Goal: Task Accomplishment & Management: Manage account settings

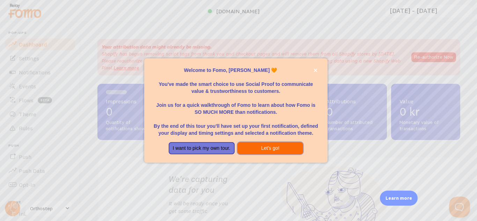
click at [283, 152] on button "Let's go!" at bounding box center [271, 148] width 66 height 13
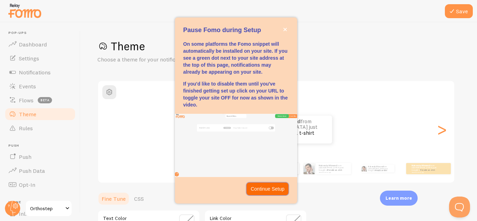
click at [274, 191] on p "Continue Setup" at bounding box center [268, 189] width 34 height 7
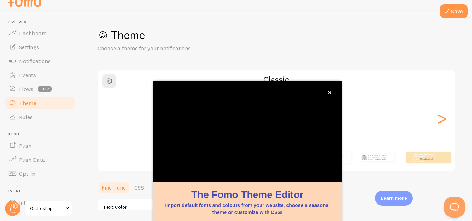
scroll to position [77, 0]
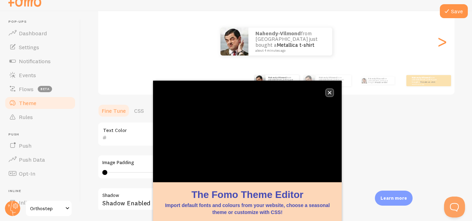
click at [329, 94] on icon "close," at bounding box center [330, 93] width 4 height 4
click at [331, 90] on button "close," at bounding box center [329, 92] width 7 height 7
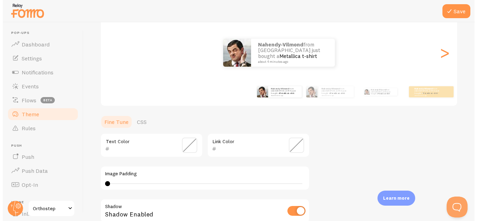
scroll to position [0, 0]
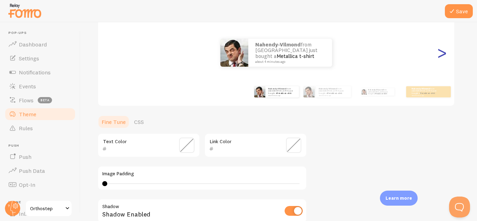
click at [444, 56] on div ">" at bounding box center [442, 53] width 8 height 50
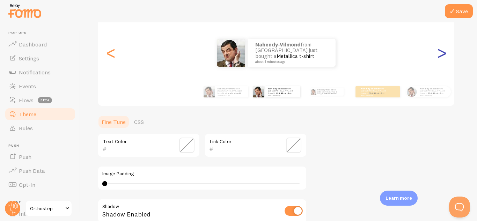
click at [444, 56] on div ">" at bounding box center [442, 53] width 8 height 50
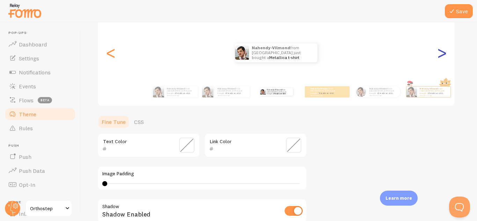
click at [444, 56] on div ">" at bounding box center [442, 53] width 8 height 50
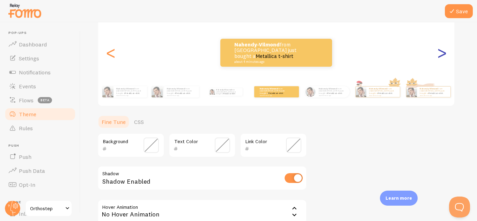
click at [444, 56] on div ">" at bounding box center [442, 53] width 8 height 50
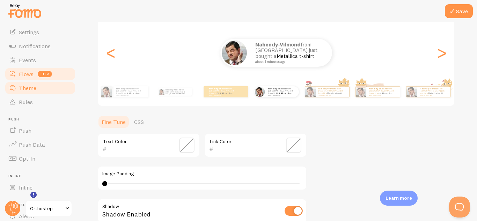
scroll to position [81, 0]
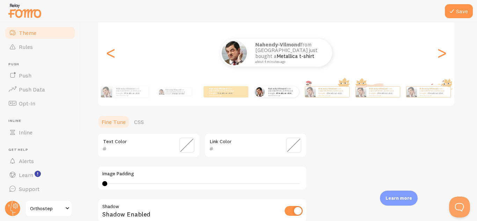
click at [45, 207] on span "Orthostep" at bounding box center [46, 208] width 33 height 8
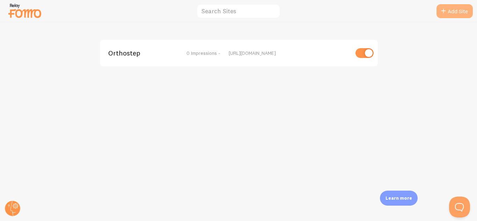
click at [448, 12] on link "Add Site" at bounding box center [455, 11] width 36 height 14
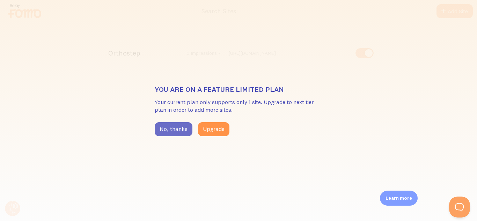
click at [182, 130] on button "No, thanks" at bounding box center [174, 129] width 38 height 14
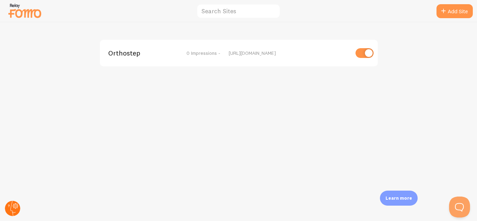
click at [12, 206] on circle at bounding box center [12, 208] width 15 height 15
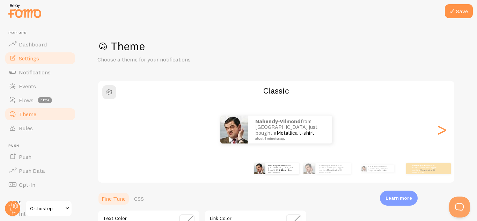
click at [34, 56] on span "Settings" at bounding box center [29, 58] width 20 height 7
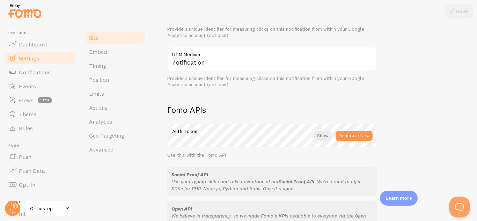
scroll to position [319, 0]
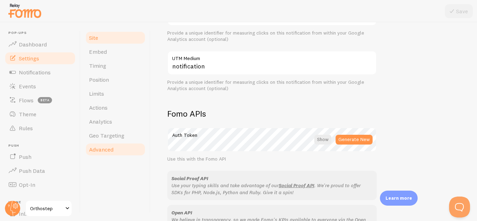
click at [105, 147] on span "Advanced" at bounding box center [101, 149] width 24 height 7
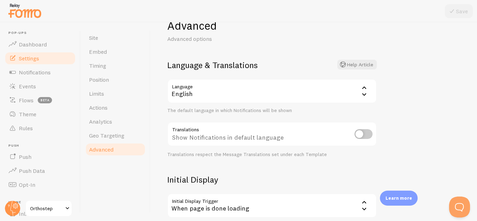
scroll to position [20, 0]
click at [364, 87] on icon at bounding box center [364, 89] width 8 height 8
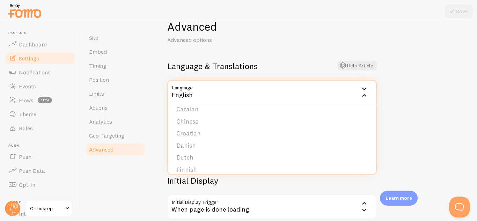
scroll to position [43, 0]
click at [278, 140] on li "Danish" at bounding box center [272, 144] width 208 height 12
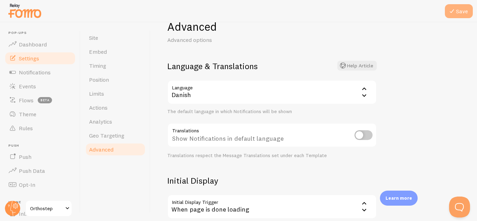
click at [465, 13] on button "Save" at bounding box center [459, 11] width 28 height 14
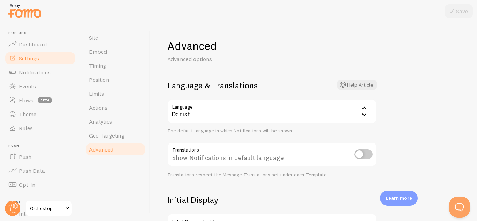
scroll to position [0, 0]
click at [364, 154] on input "checkbox" at bounding box center [364, 155] width 18 height 10
checkbox input "true"
click at [460, 8] on button "Save" at bounding box center [459, 11] width 28 height 14
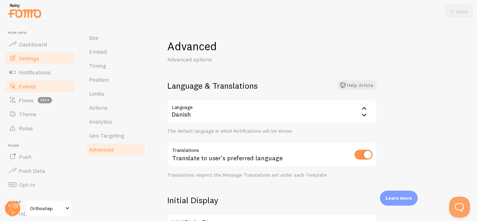
click at [42, 88] on link "Events" at bounding box center [40, 86] width 72 height 14
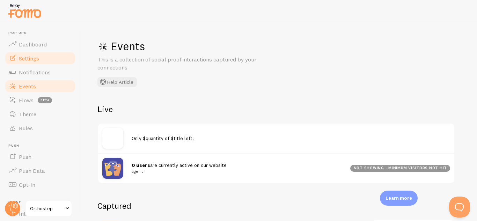
click at [41, 60] on link "Settings" at bounding box center [40, 58] width 72 height 14
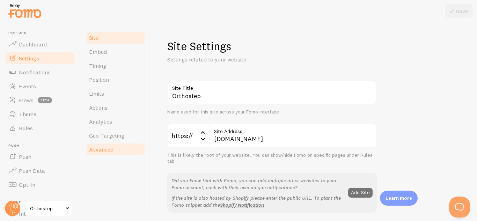
click at [114, 143] on link "Advanced" at bounding box center [115, 150] width 61 height 14
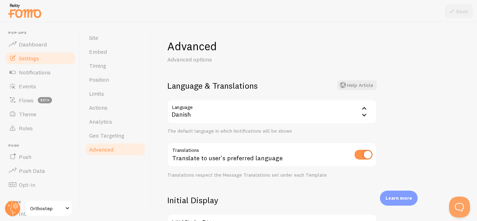
click at [360, 152] on input "checkbox" at bounding box center [364, 155] width 18 height 10
checkbox input "false"
click at [458, 10] on button "Save" at bounding box center [459, 11] width 28 height 14
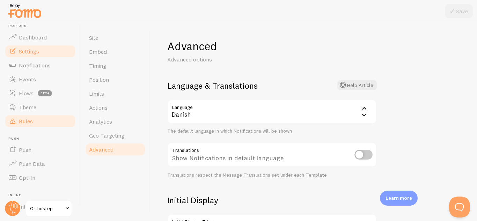
scroll to position [7, 0]
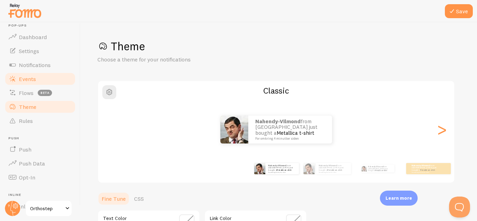
click at [44, 78] on link "Events" at bounding box center [40, 79] width 72 height 14
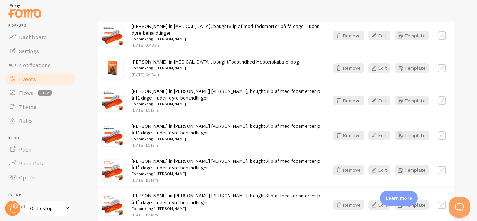
scroll to position [406, 0]
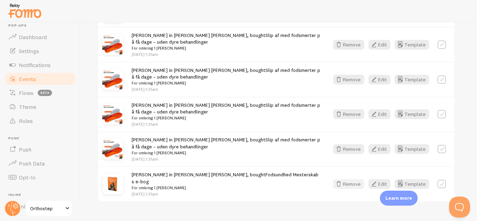
click at [353, 179] on button "Remove" at bounding box center [348, 184] width 31 height 10
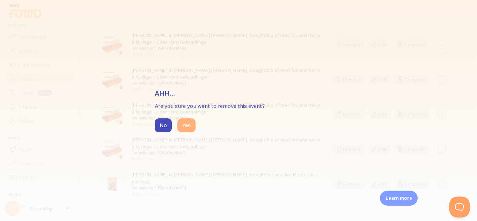
click at [188, 129] on button "Yes" at bounding box center [187, 125] width 18 height 14
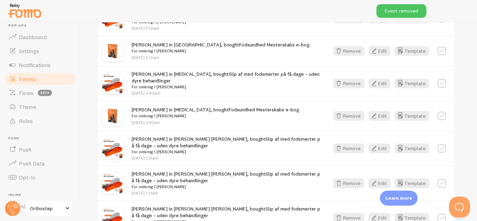
scroll to position [302, 0]
click at [348, 112] on button "Remove" at bounding box center [348, 117] width 31 height 10
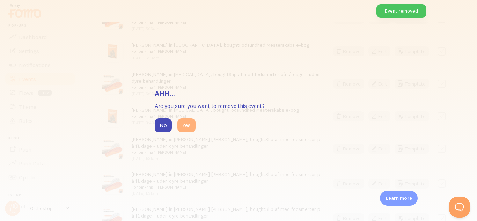
click at [189, 129] on button "Yes" at bounding box center [187, 125] width 18 height 14
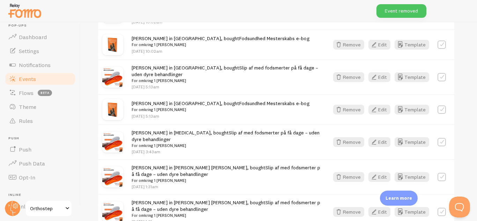
scroll to position [243, 0]
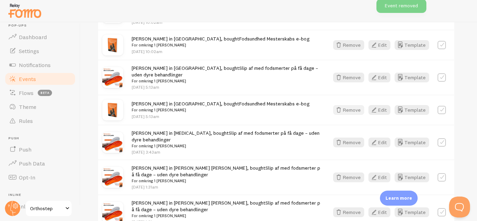
click at [351, 105] on button "Remove" at bounding box center [348, 110] width 31 height 10
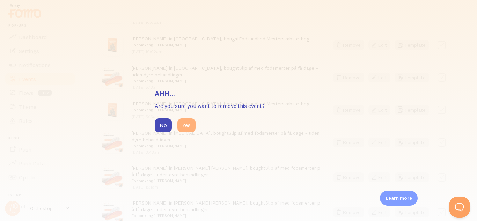
click at [189, 123] on button "Yes" at bounding box center [187, 125] width 18 height 14
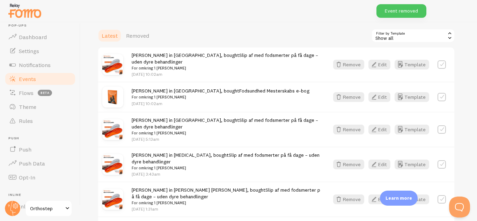
scroll to position [190, 0]
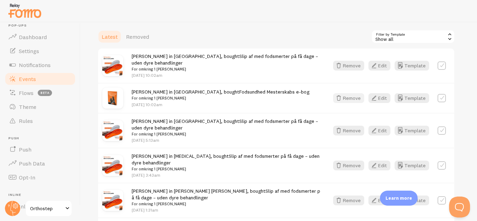
click at [347, 93] on button "Remove" at bounding box center [348, 98] width 31 height 10
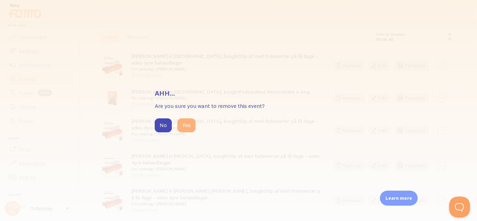
click at [190, 124] on button "Yes" at bounding box center [187, 125] width 18 height 14
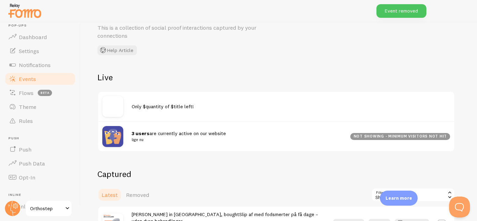
scroll to position [31, 0]
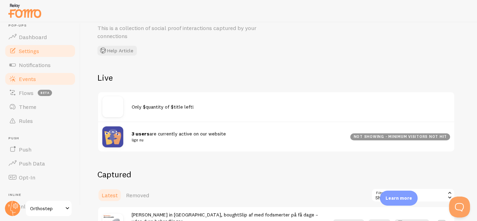
click at [50, 45] on link "Settings" at bounding box center [40, 51] width 72 height 14
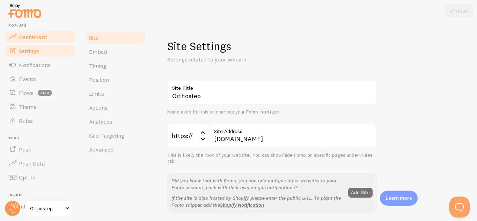
click at [51, 39] on link "Dashboard" at bounding box center [40, 37] width 72 height 14
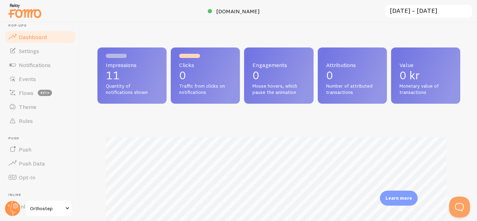
scroll to position [184, 358]
